Goal: Find specific page/section: Find specific page/section

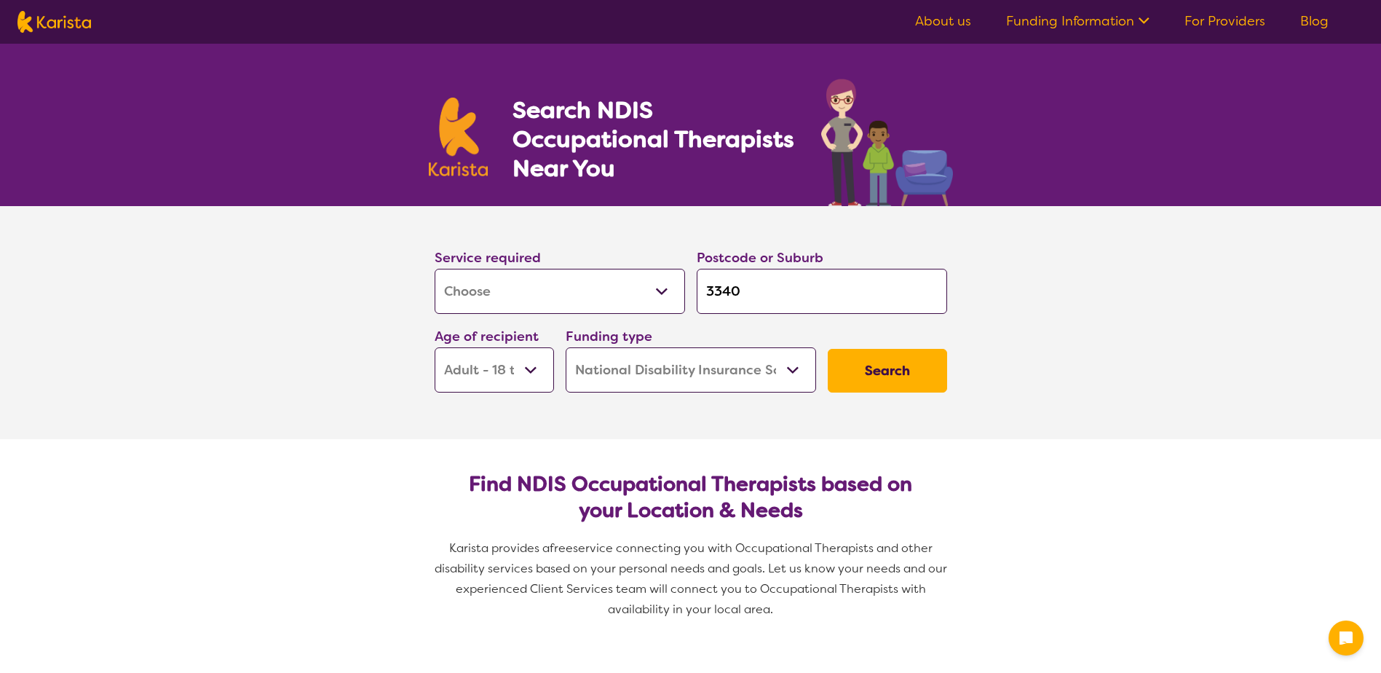
select select "[MEDICAL_DATA]"
select select "AD"
select select "NDIS"
select select "[MEDICAL_DATA]"
select select "AD"
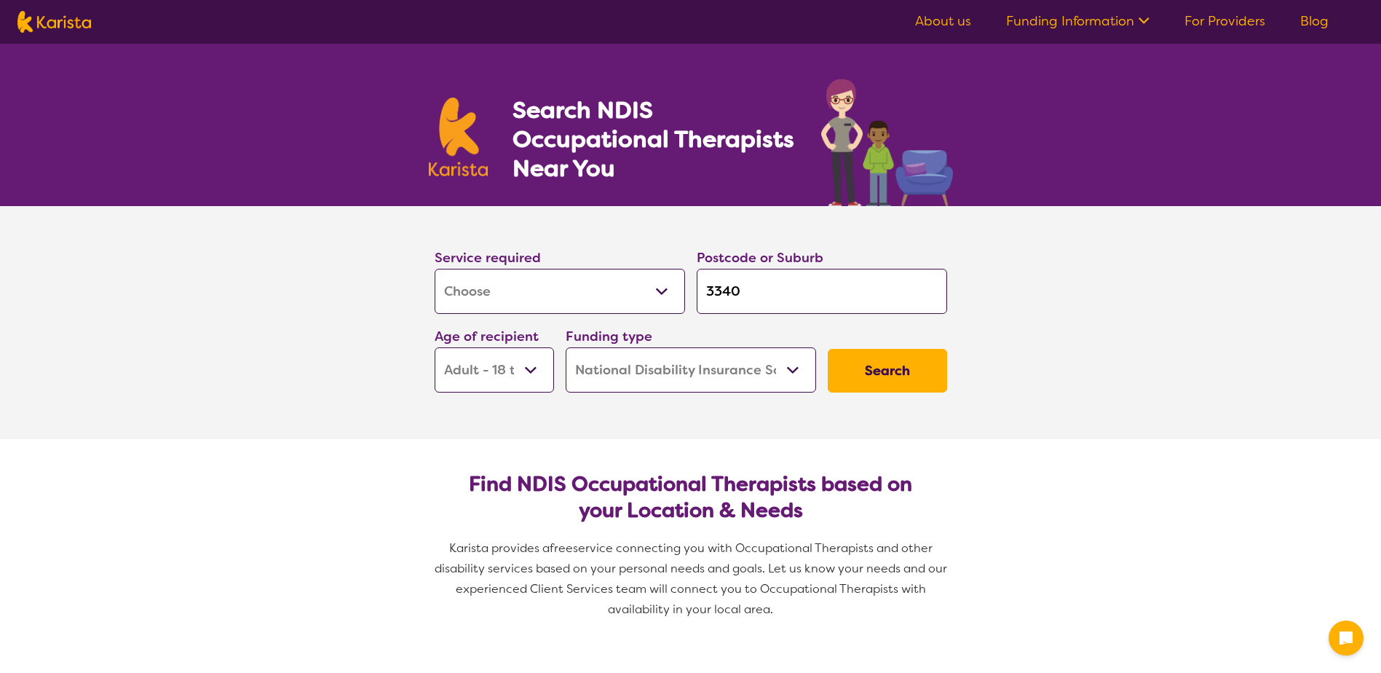
select select "NDIS"
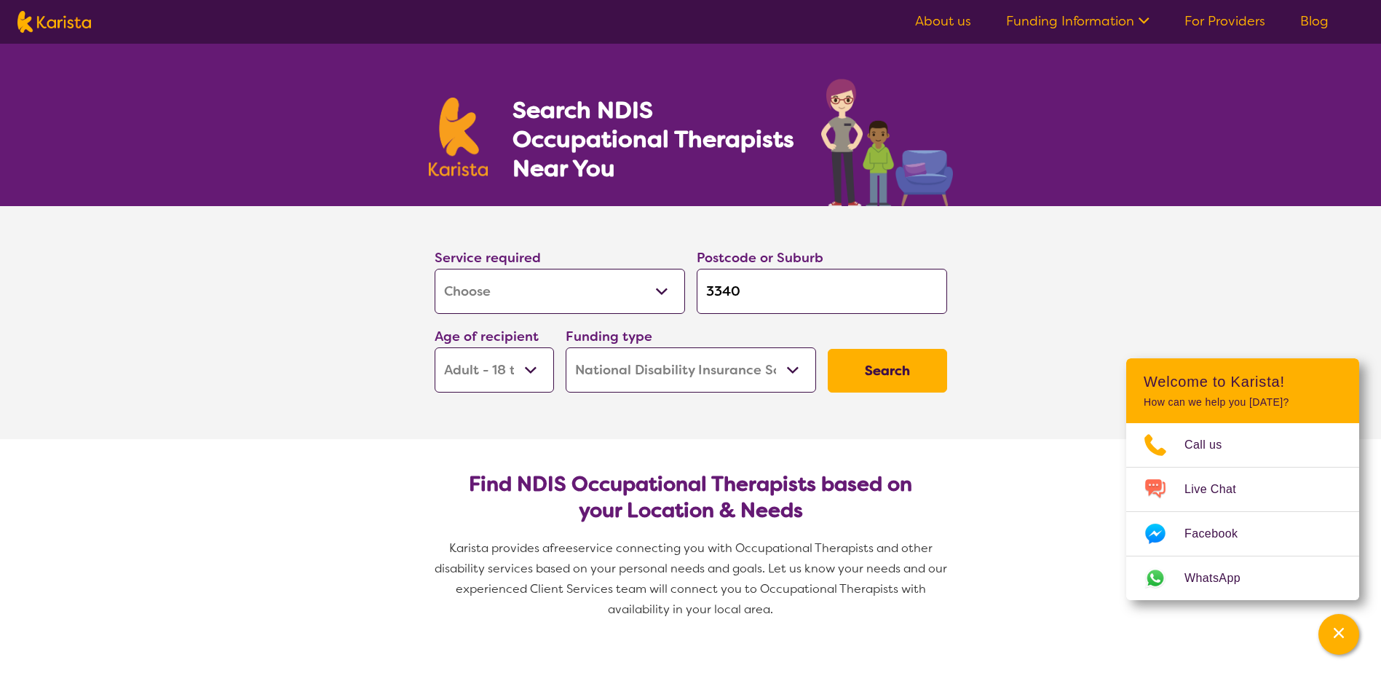
drag, startPoint x: 486, startPoint y: 365, endPoint x: 526, endPoint y: 333, distance: 52.3
click at [486, 365] on select "Early Childhood - 0 to 9 Child - 10 to 11 Adolescent - 12 to 17 Adult - 18 to 6…" at bounding box center [494, 369] width 119 height 45
click at [435, 347] on select "Early Childhood - 0 to 9 Child - 10 to 11 Adolescent - 12 to 17 Adult - 18 to 6…" at bounding box center [494, 369] width 119 height 45
click at [688, 377] on select "Home Care Package (HCP) National Disability Insurance Scheme (NDIS) I don't know" at bounding box center [691, 369] width 250 height 45
click at [566, 347] on select "Home Care Package (HCP) National Disability Insurance Scheme (NDIS) I don't know" at bounding box center [691, 369] width 250 height 45
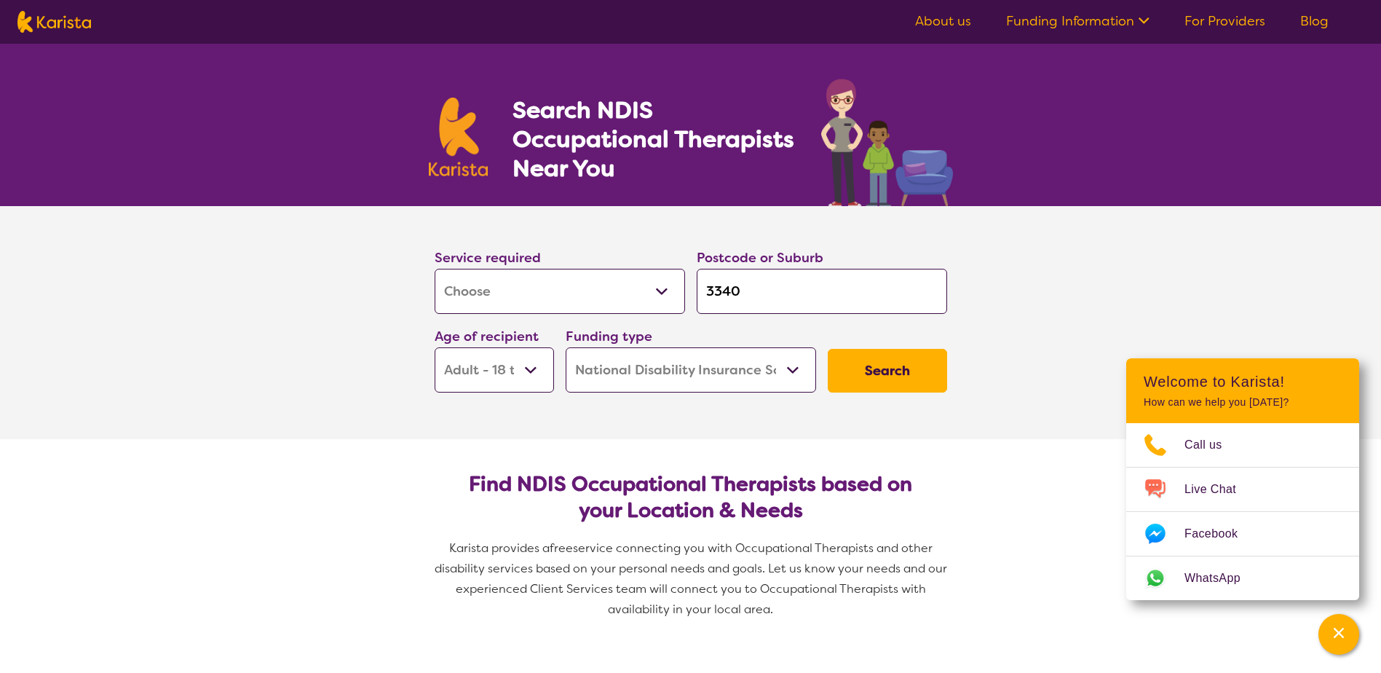
click at [893, 358] on button "Search" at bounding box center [887, 371] width 119 height 44
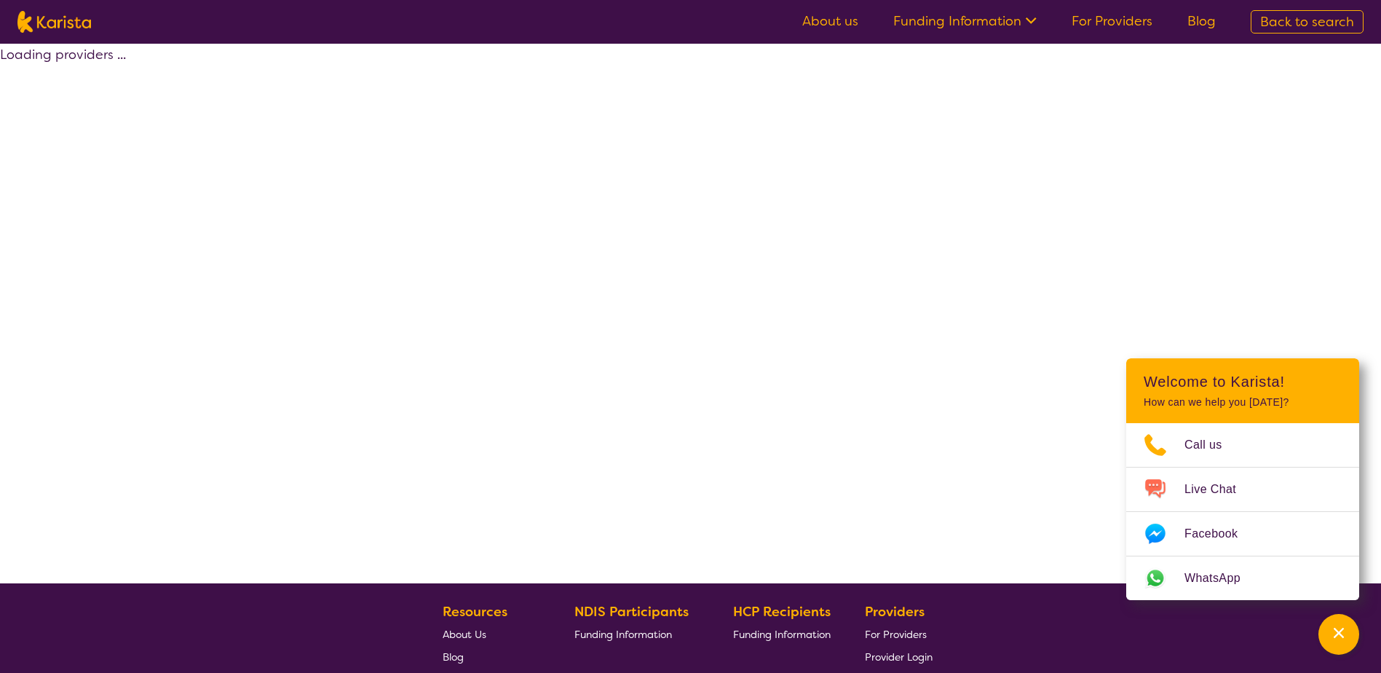
select select "by_score"
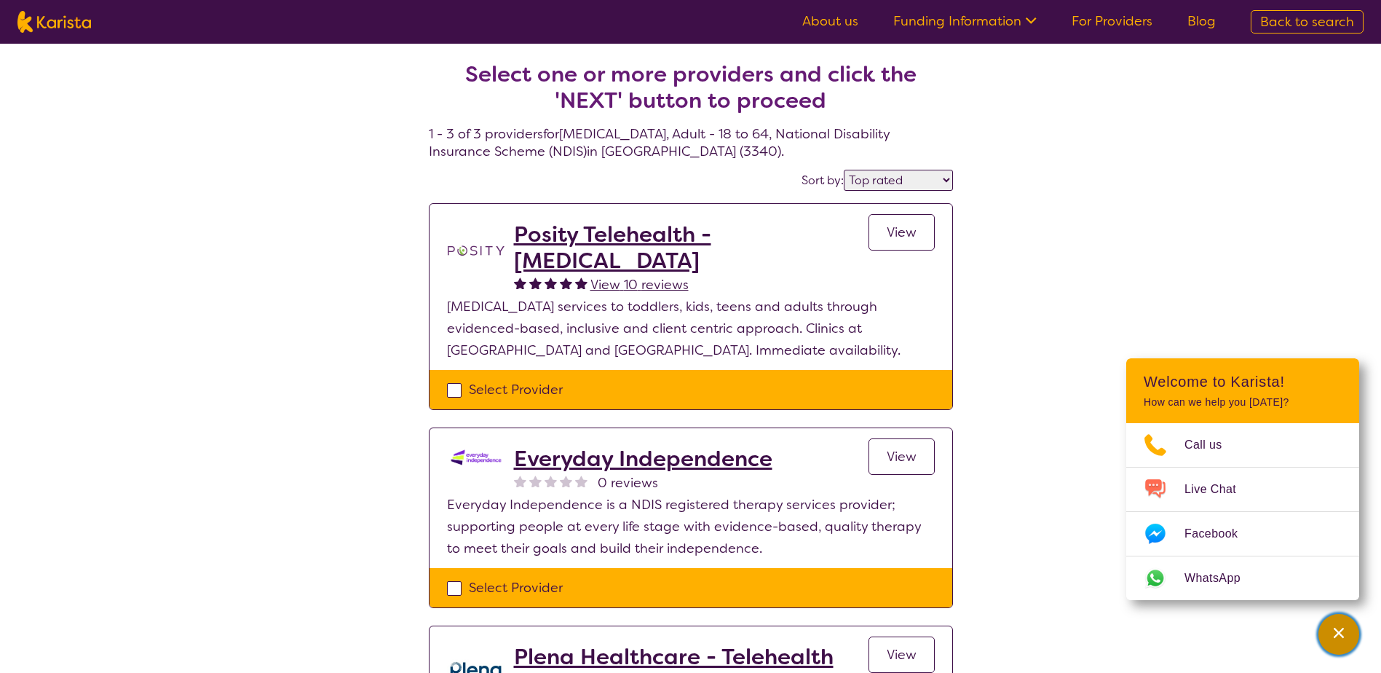
click at [1340, 633] on icon "Channel Menu" at bounding box center [1339, 633] width 10 height 10
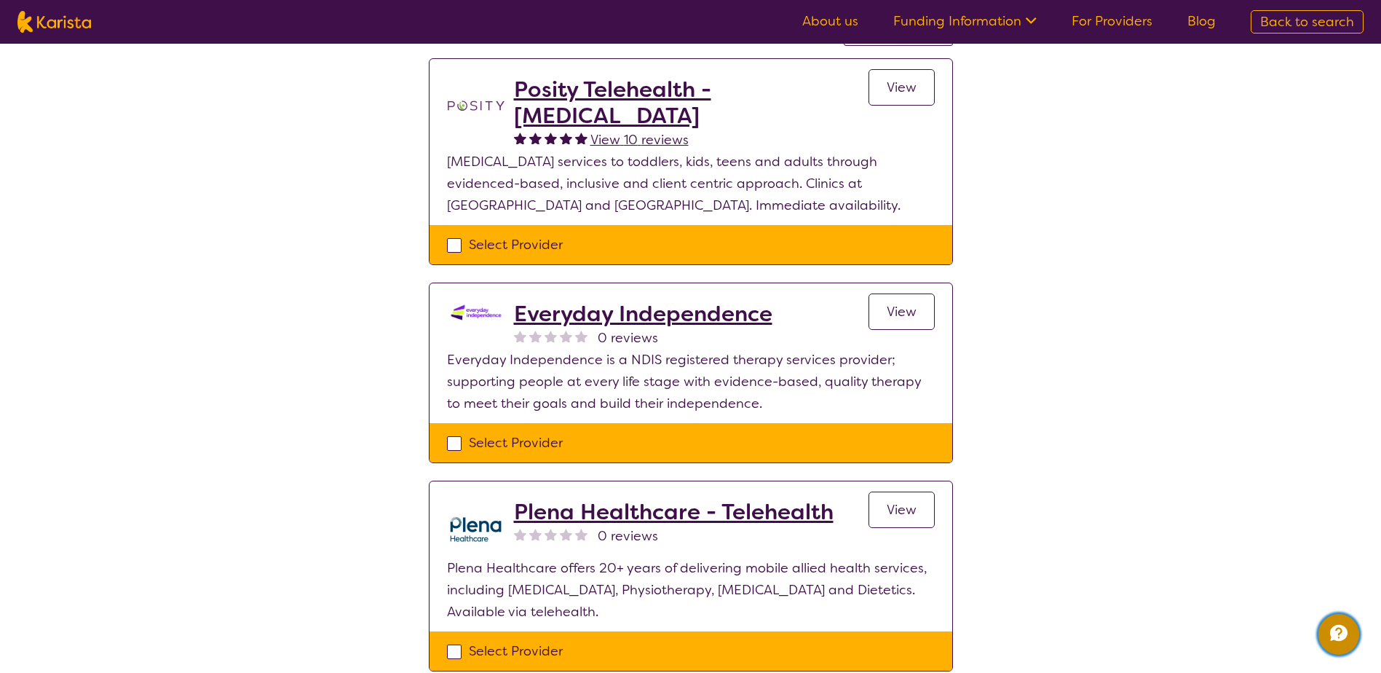
scroll to position [146, 0]
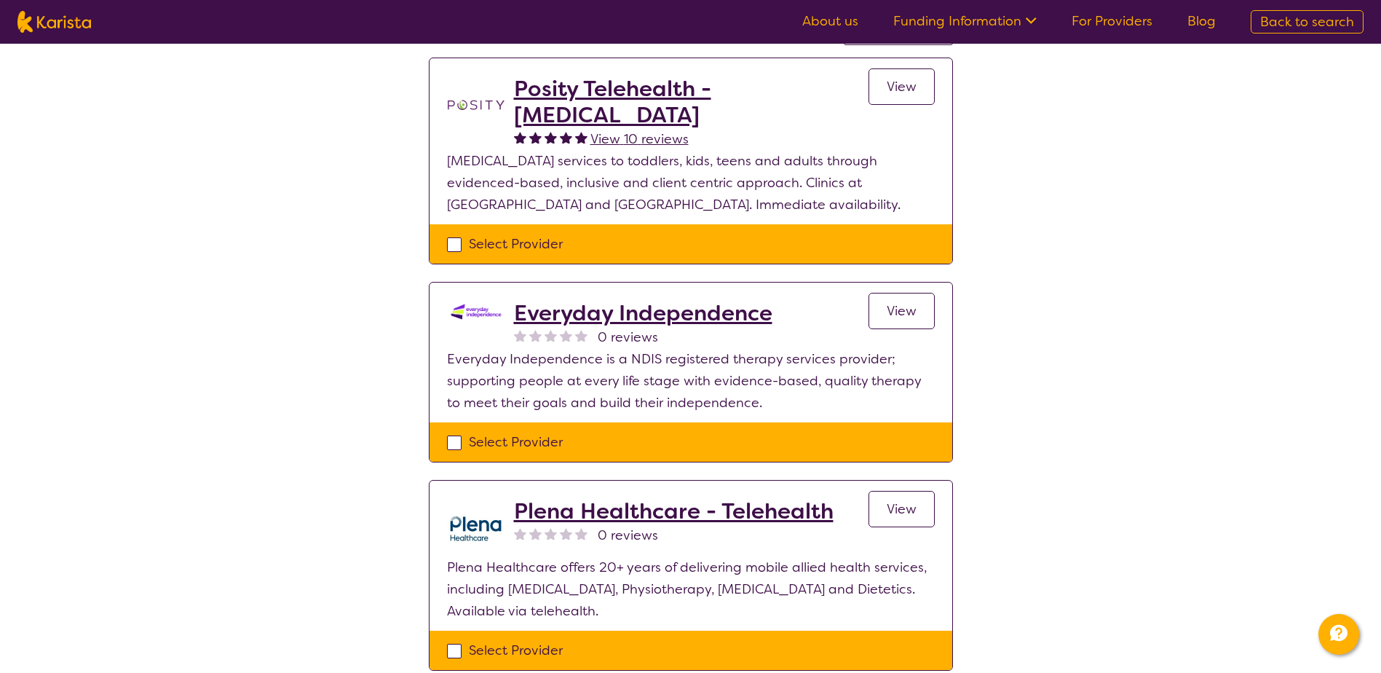
click at [910, 81] on span "View" at bounding box center [902, 86] width 30 height 17
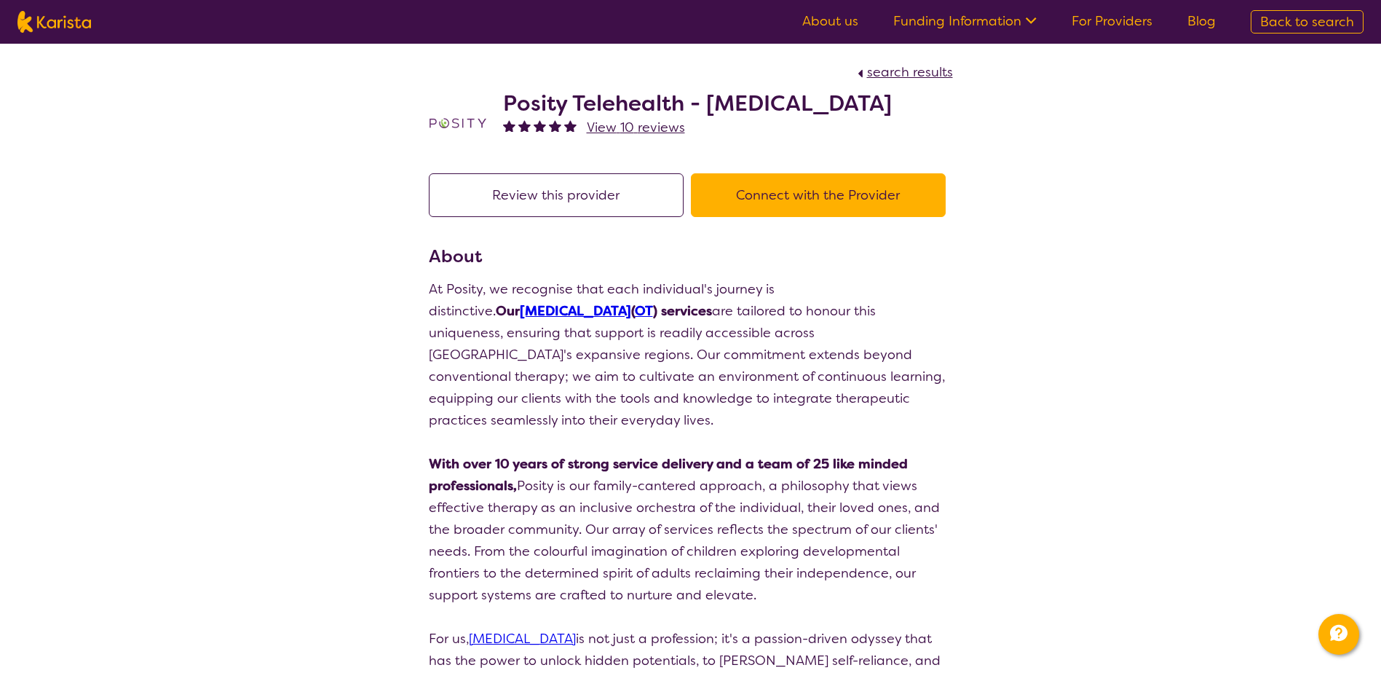
click at [868, 193] on button "Connect with the Provider" at bounding box center [818, 195] width 255 height 44
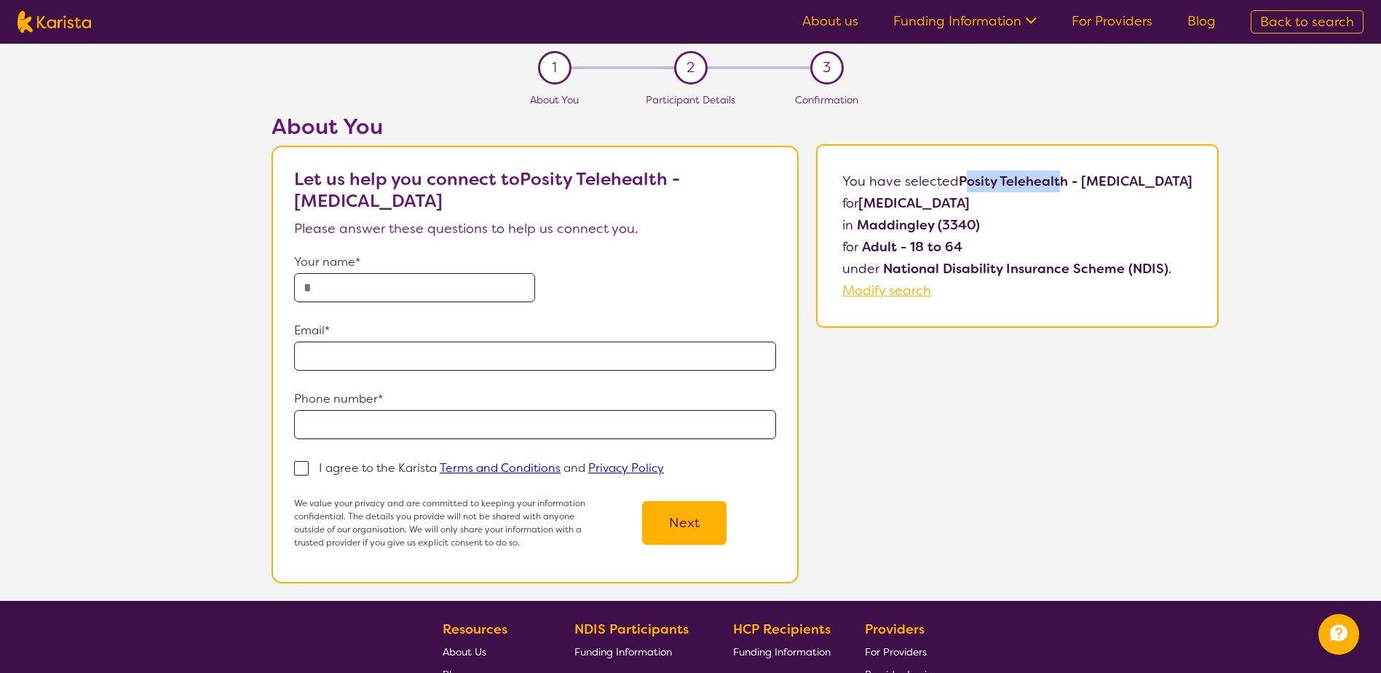
drag, startPoint x: 950, startPoint y: 180, endPoint x: 1043, endPoint y: 181, distance: 93.2
click at [1043, 181] on b "Posity Telehealth - [MEDICAL_DATA]" at bounding box center [1076, 181] width 234 height 17
drag, startPoint x: 1043, startPoint y: 181, endPoint x: 972, endPoint y: 182, distance: 71.4
click at [972, 182] on b "Posity Telehealth - [MEDICAL_DATA]" at bounding box center [1076, 181] width 234 height 17
drag, startPoint x: 947, startPoint y: 179, endPoint x: 1053, endPoint y: 179, distance: 106.3
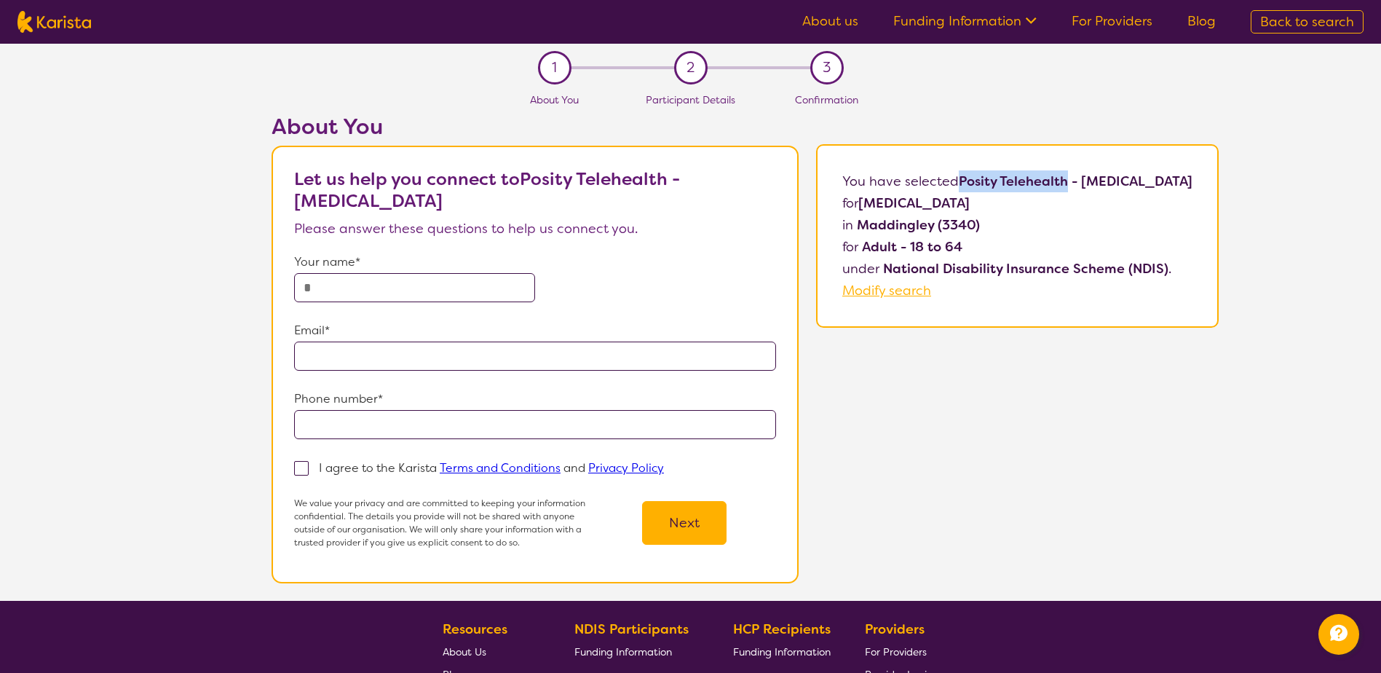
click at [1053, 179] on b "Posity Telehealth - [MEDICAL_DATA]" at bounding box center [1076, 181] width 234 height 17
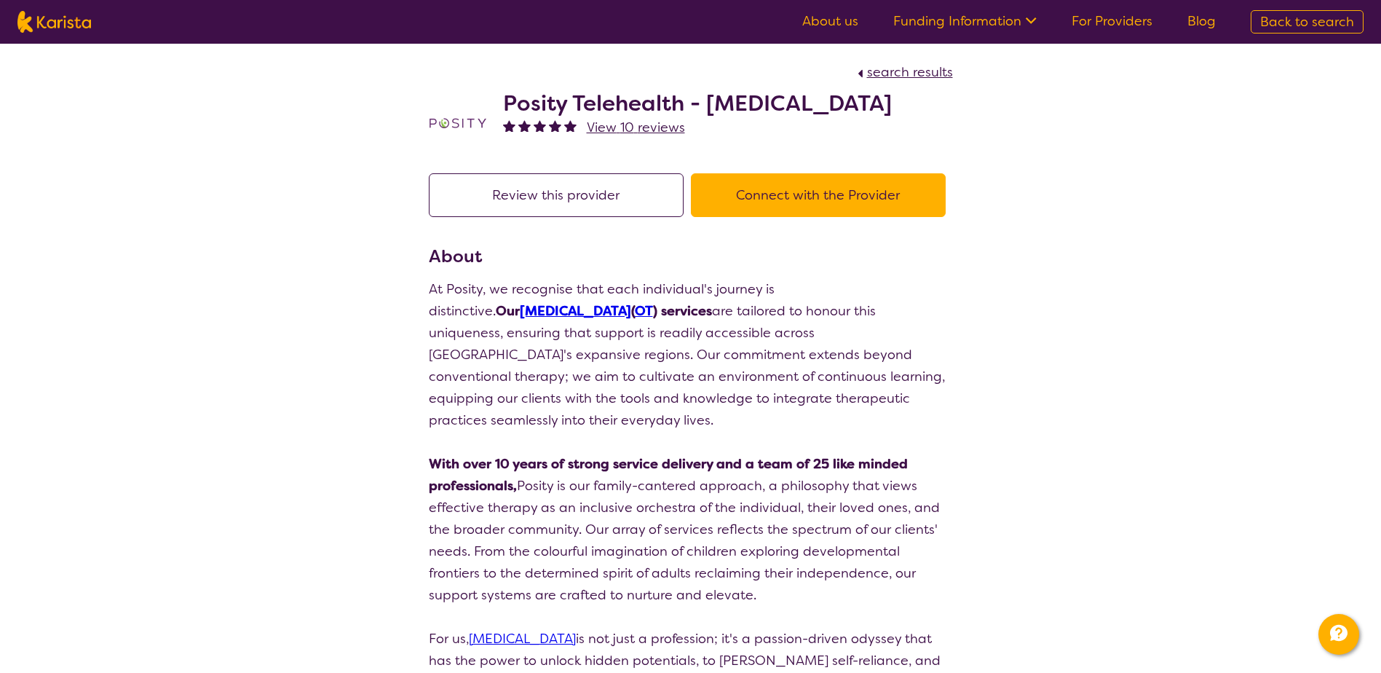
scroll to position [146, 0]
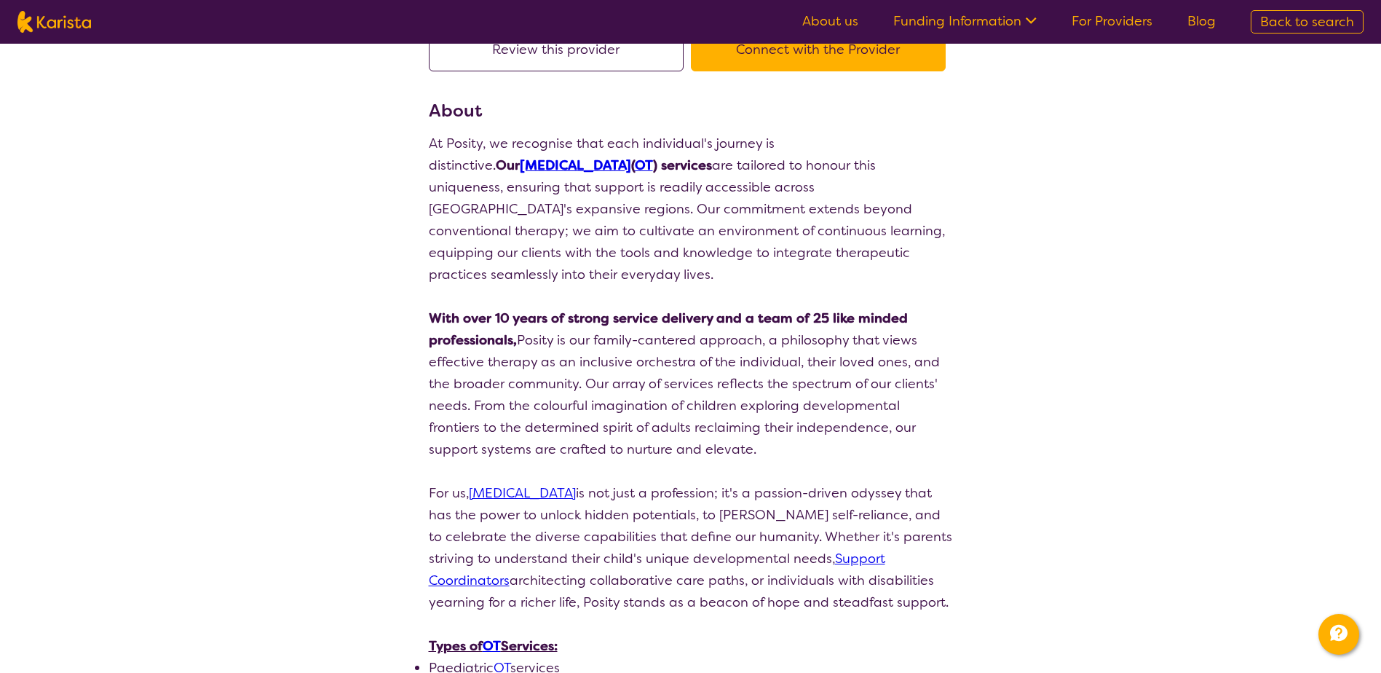
select select "by_score"
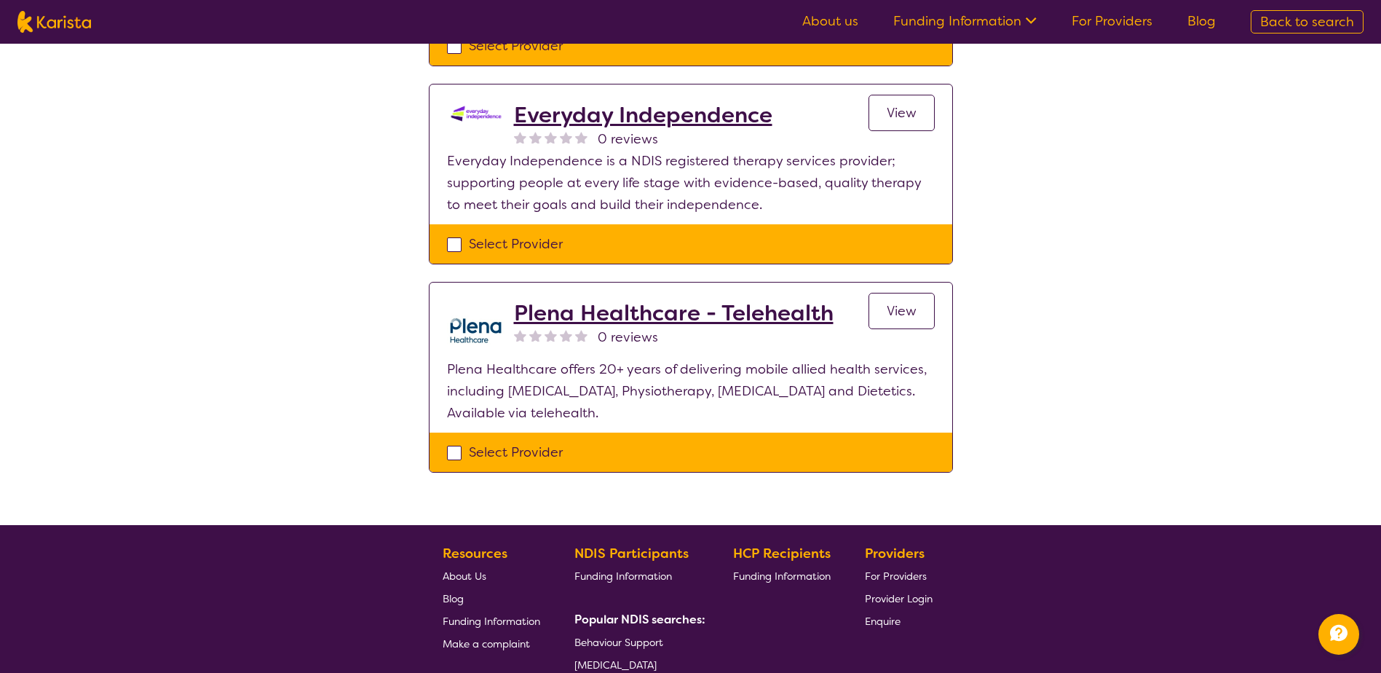
scroll to position [364, 0]
